Goal: Task Accomplishment & Management: Use online tool/utility

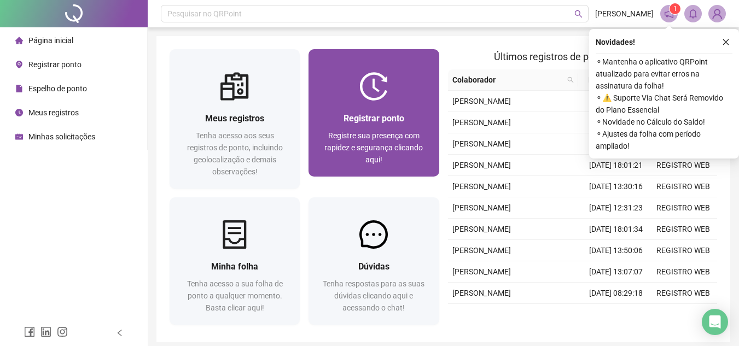
click at [386, 115] on span "Registrar ponto" at bounding box center [374, 118] width 61 height 10
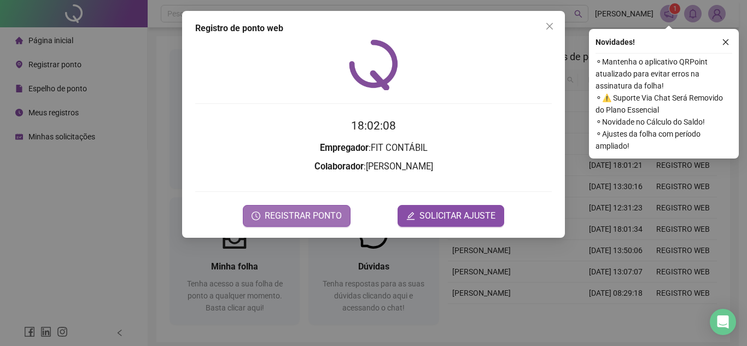
click at [311, 213] on span "REGISTRAR PONTO" at bounding box center [303, 216] width 77 height 13
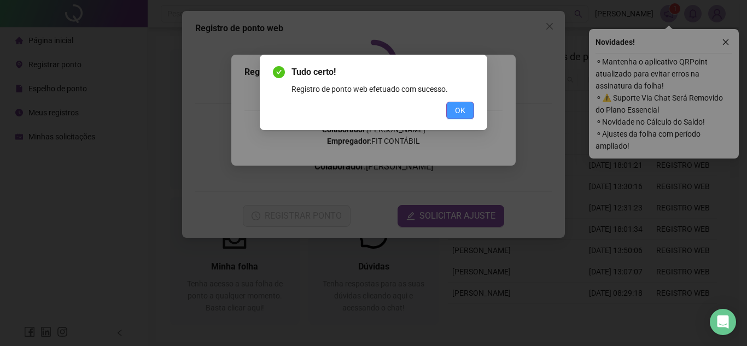
click at [467, 110] on button "OK" at bounding box center [460, 111] width 28 height 18
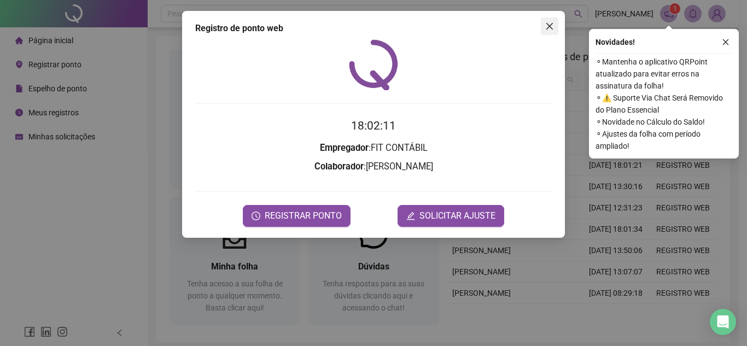
click at [546, 27] on icon "close" at bounding box center [549, 26] width 9 height 9
